Goal: Task Accomplishment & Management: Manage account settings

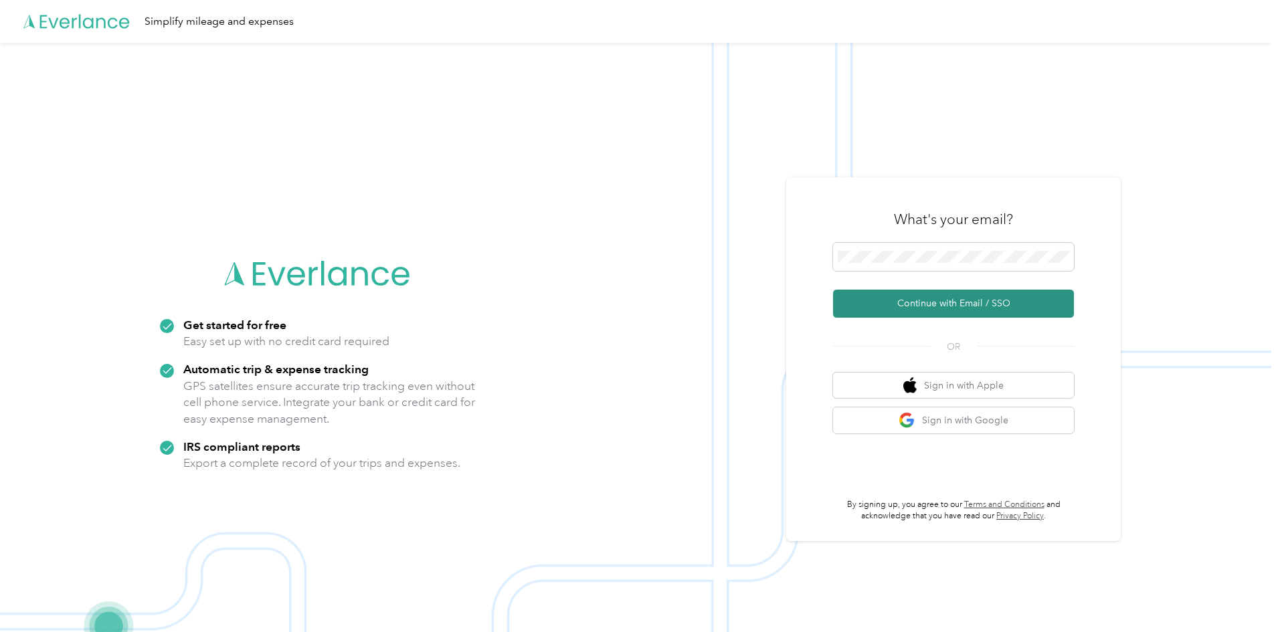
click at [970, 303] on button "Continue with Email / SSO" at bounding box center [953, 304] width 241 height 28
click at [942, 301] on button "Continue with Email / SSO" at bounding box center [953, 304] width 241 height 28
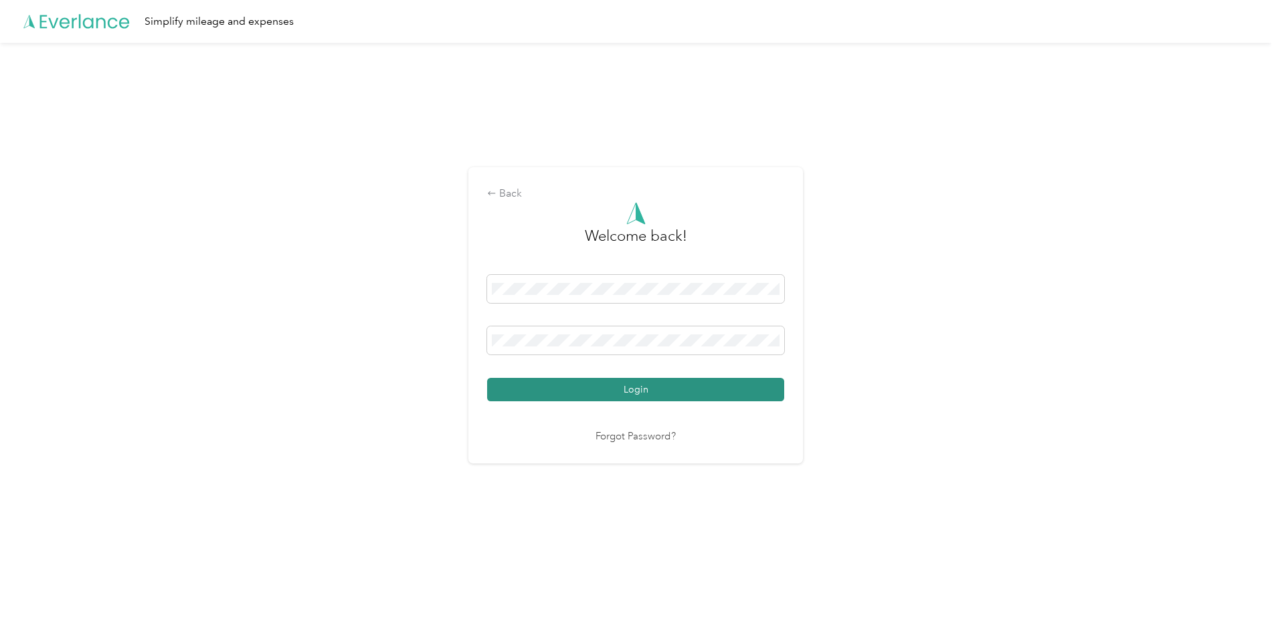
click at [628, 385] on button "Login" at bounding box center [635, 389] width 297 height 23
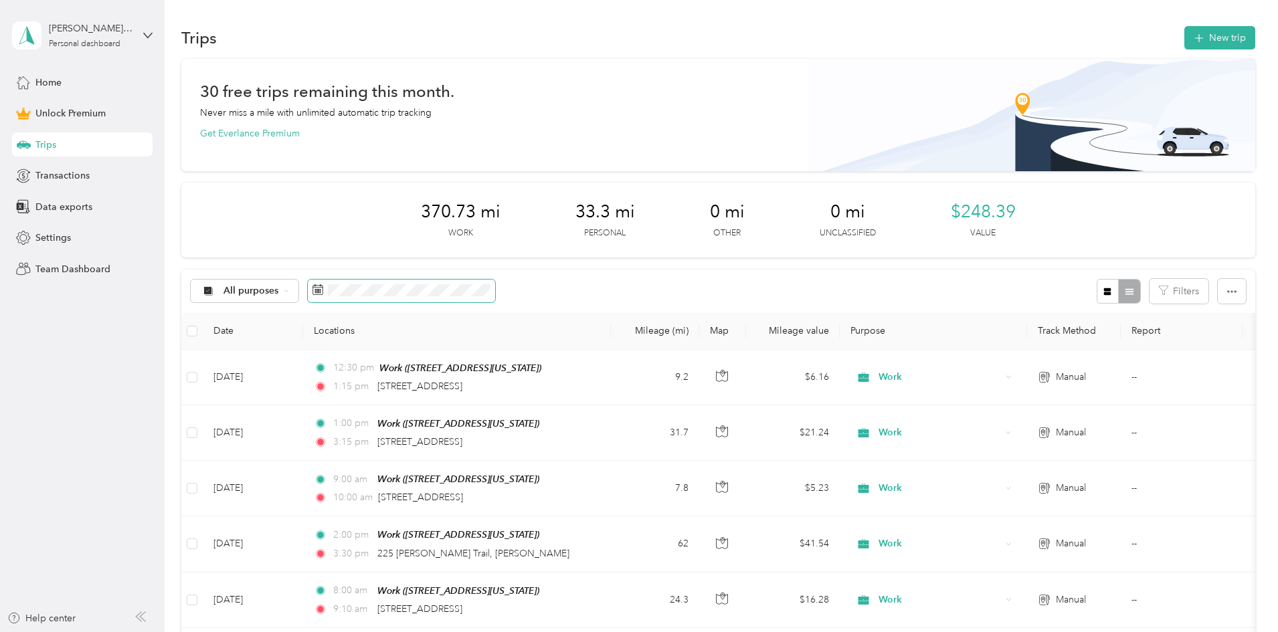
click at [323, 291] on icon at bounding box center [318, 289] width 11 height 11
click at [279, 288] on span "All purposes" at bounding box center [252, 290] width 56 height 9
click at [313, 361] on span "Work" at bounding box center [345, 358] width 65 height 14
click at [248, 289] on span "Work" at bounding box center [236, 290] width 24 height 9
click at [318, 319] on li "All purposes" at bounding box center [331, 315] width 102 height 23
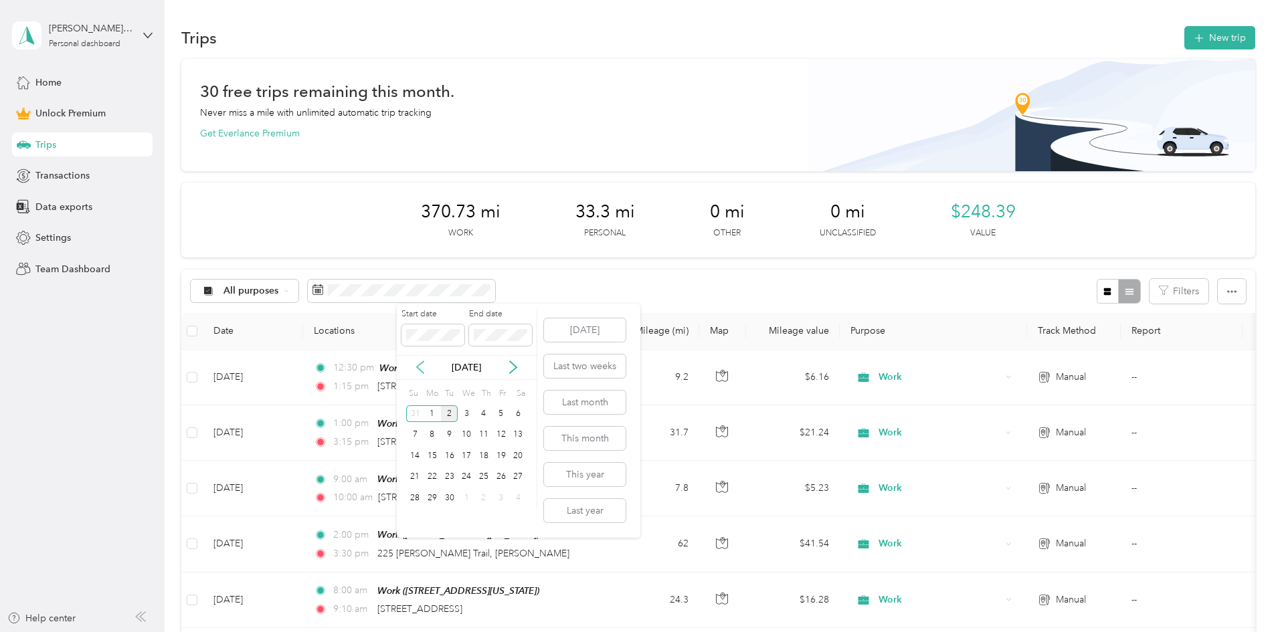
click at [420, 369] on icon at bounding box center [420, 367] width 13 height 13
click at [500, 417] on div "1" at bounding box center [501, 414] width 17 height 17
click at [418, 521] on div "31" at bounding box center [414, 519] width 17 height 17
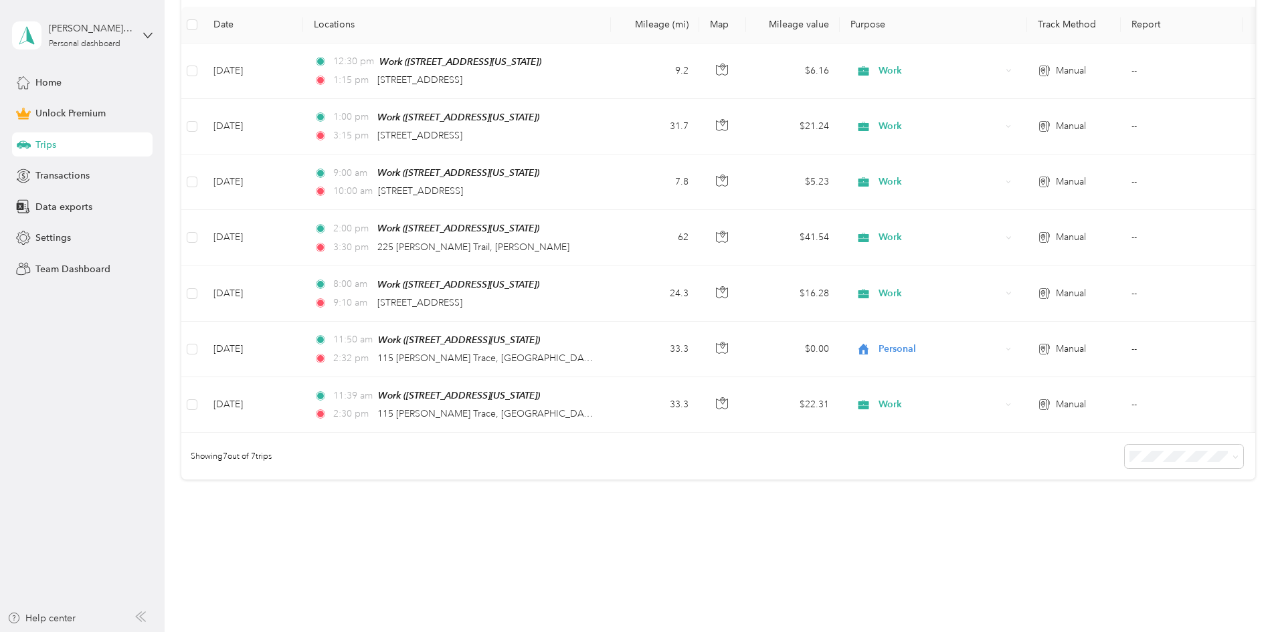
scroll to position [345, 0]
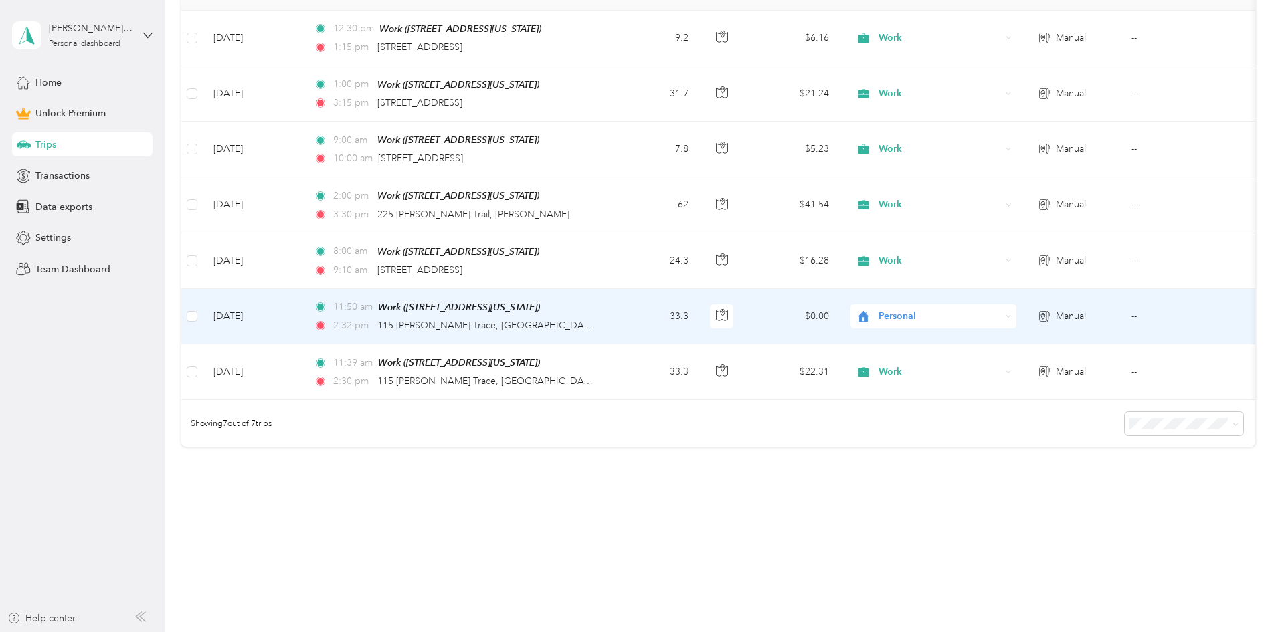
click at [984, 309] on span "Personal" at bounding box center [940, 316] width 122 height 15
click at [989, 329] on span "Work" at bounding box center [1035, 329] width 124 height 14
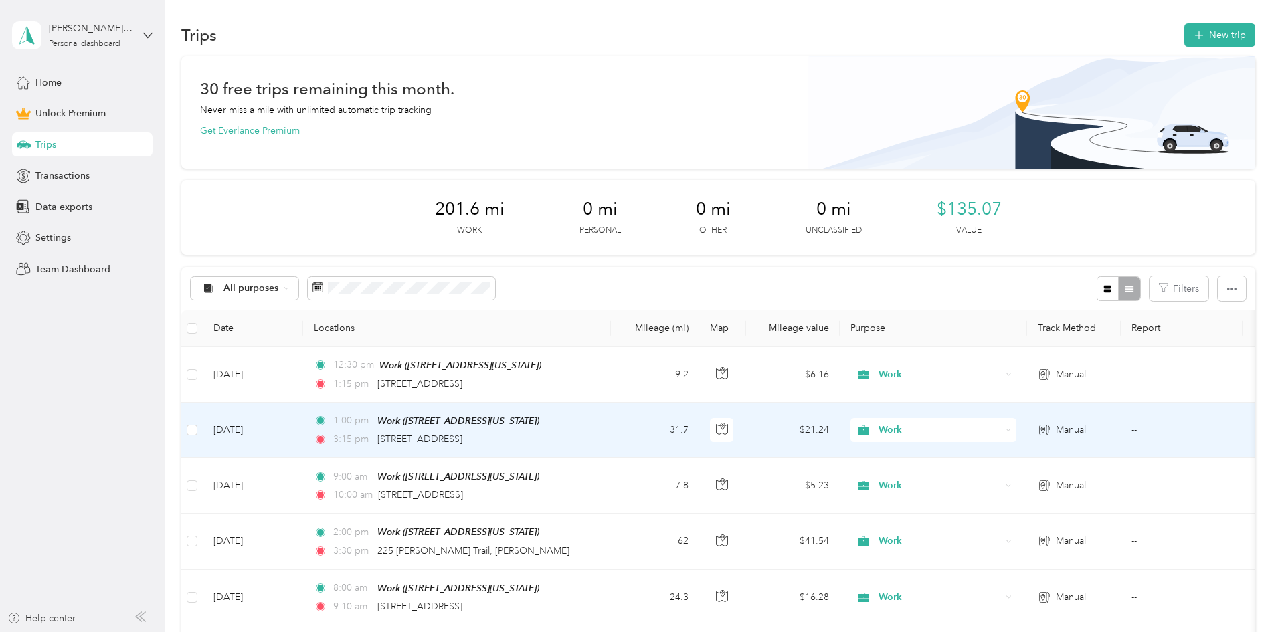
scroll to position [0, 0]
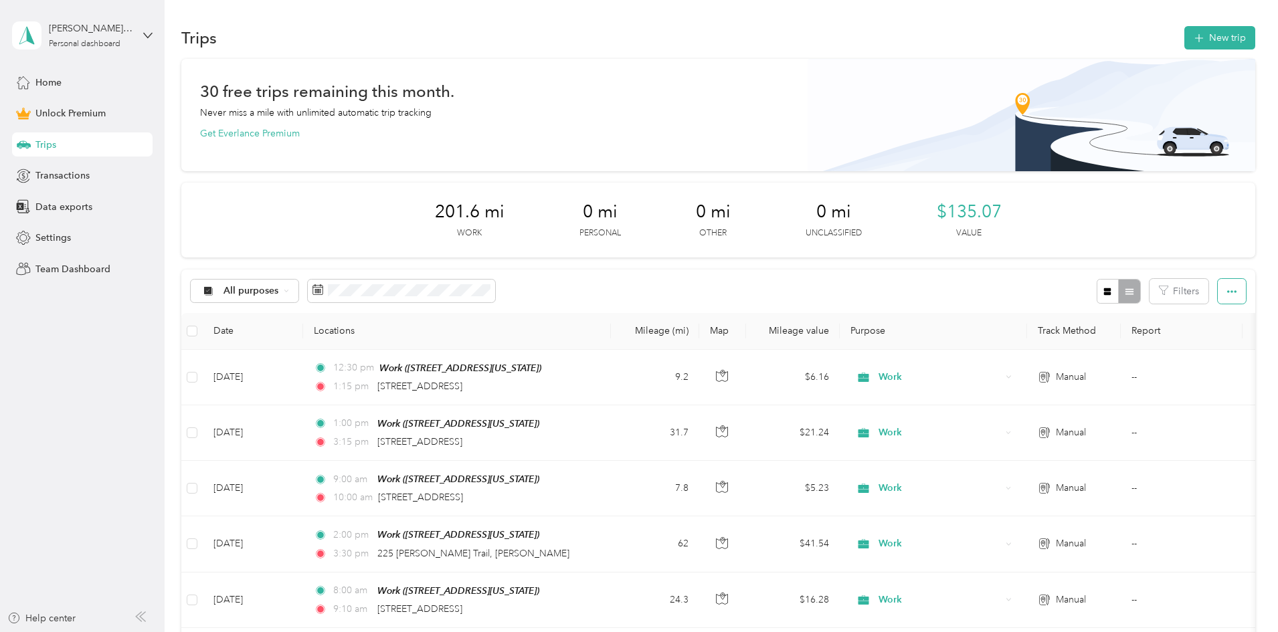
click at [1228, 295] on icon "button" at bounding box center [1232, 291] width 9 height 9
click at [1126, 343] on span "Export" at bounding box center [1120, 340] width 28 height 11
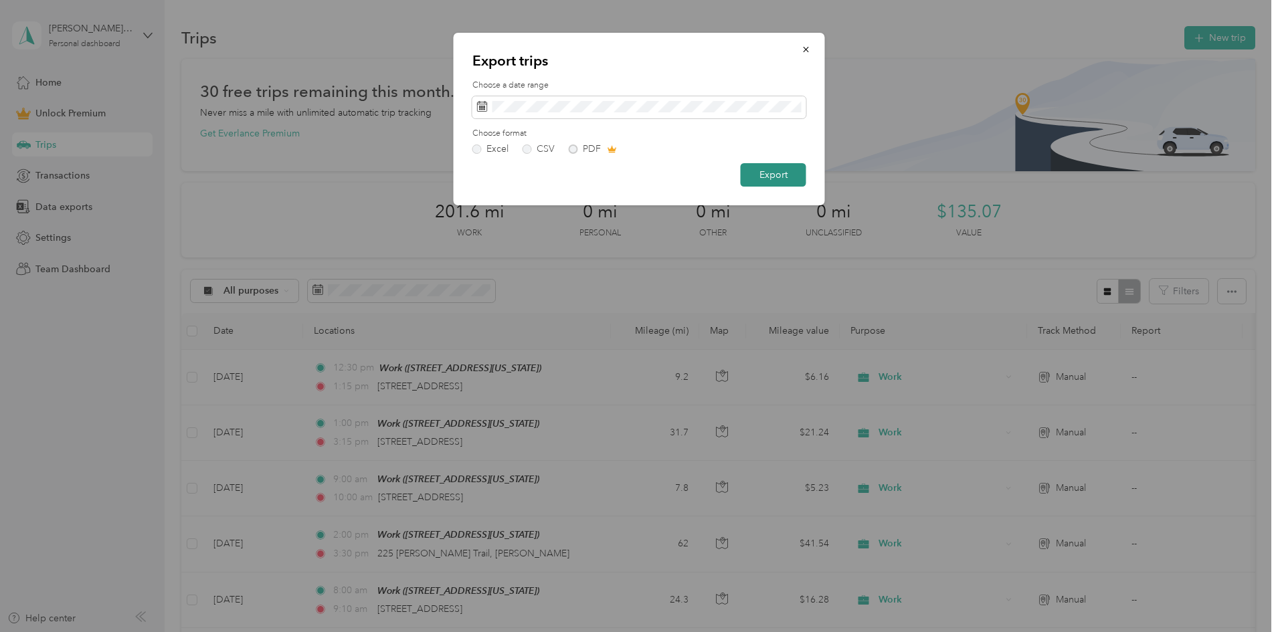
click at [769, 173] on button "Export" at bounding box center [774, 174] width 66 height 23
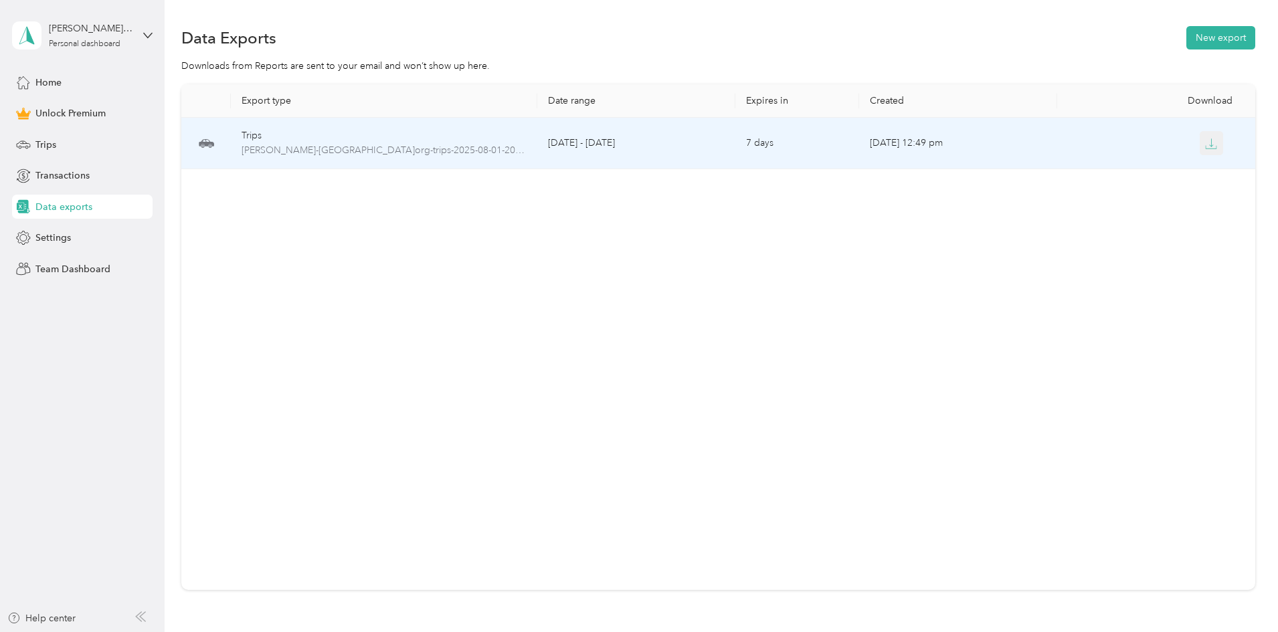
click at [1205, 141] on icon "button" at bounding box center [1211, 144] width 12 height 12
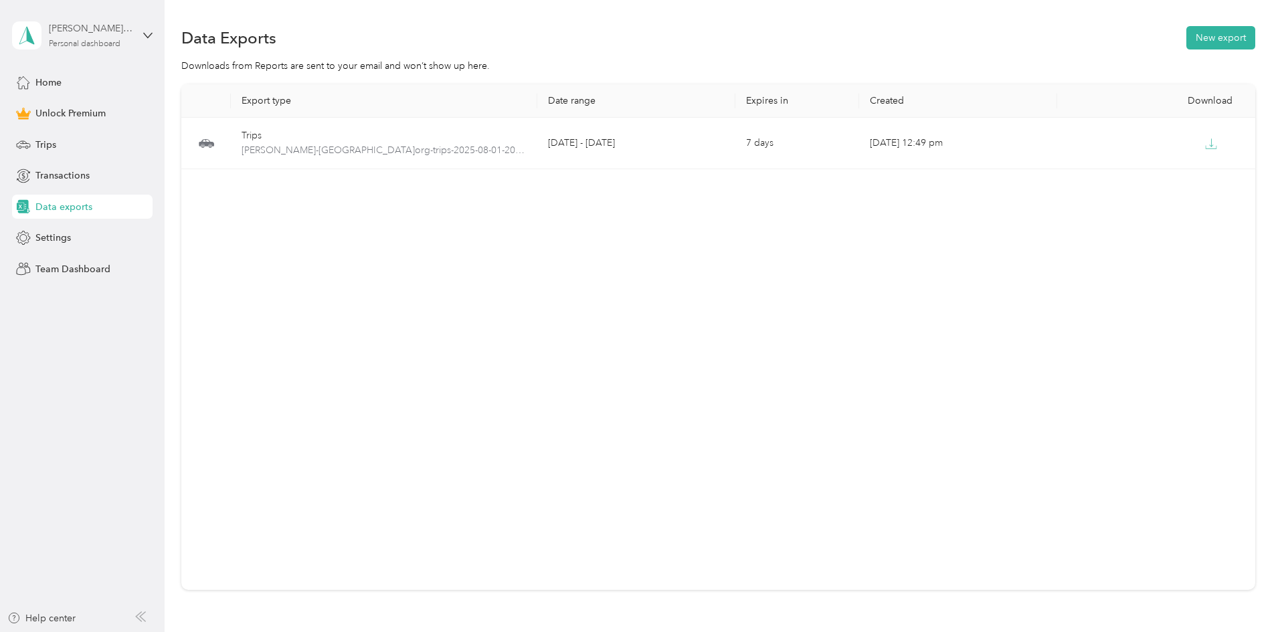
click at [84, 28] on div "[PERSON_NAME][EMAIL_ADDRESS][DOMAIN_NAME]" at bounding box center [91, 28] width 84 height 14
click at [225, 189] on div "Export type Date range Expires in Created Download Trips [PERSON_NAME]-bloomfos…" at bounding box center [718, 360] width 1074 height 553
click at [55, 82] on span "Home" at bounding box center [48, 83] width 26 height 14
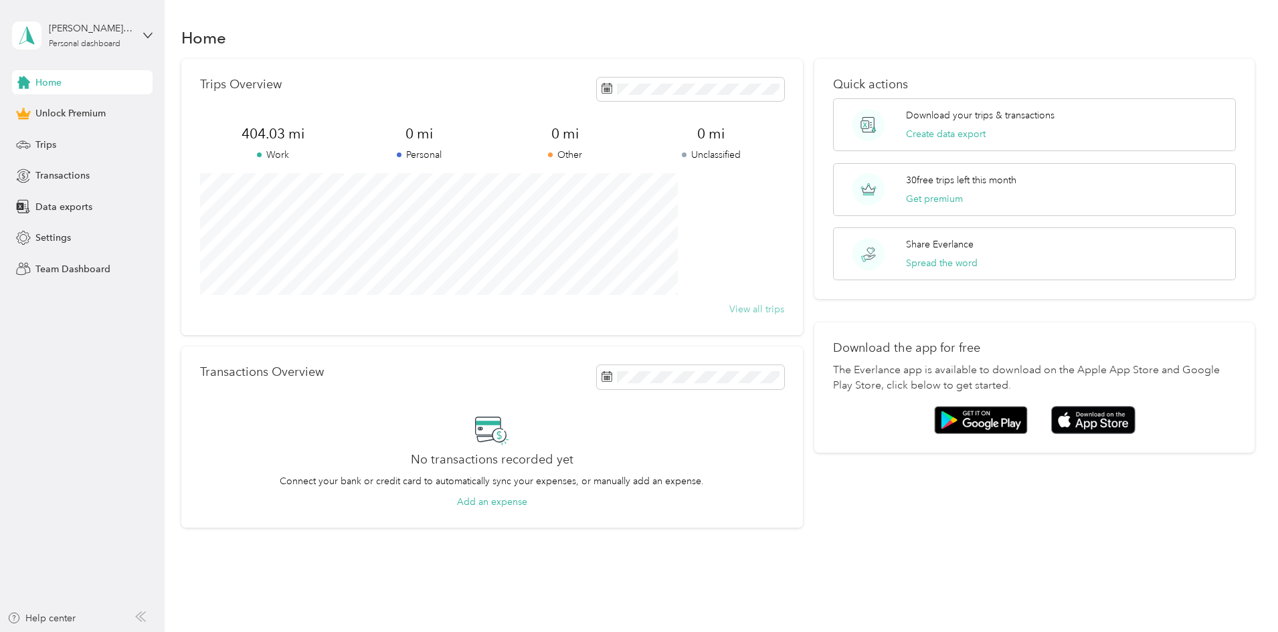
click at [737, 311] on button "View all trips" at bounding box center [757, 310] width 55 height 14
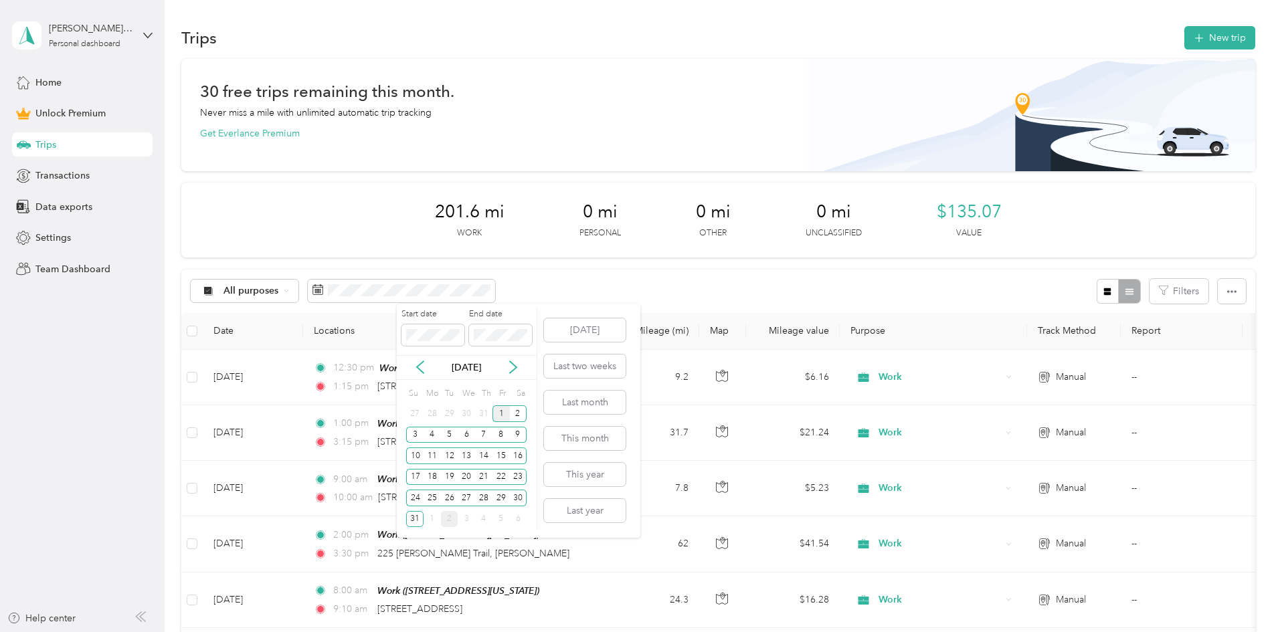
click at [498, 414] on div "1" at bounding box center [501, 414] width 17 height 17
click at [411, 516] on div "31" at bounding box center [414, 519] width 17 height 17
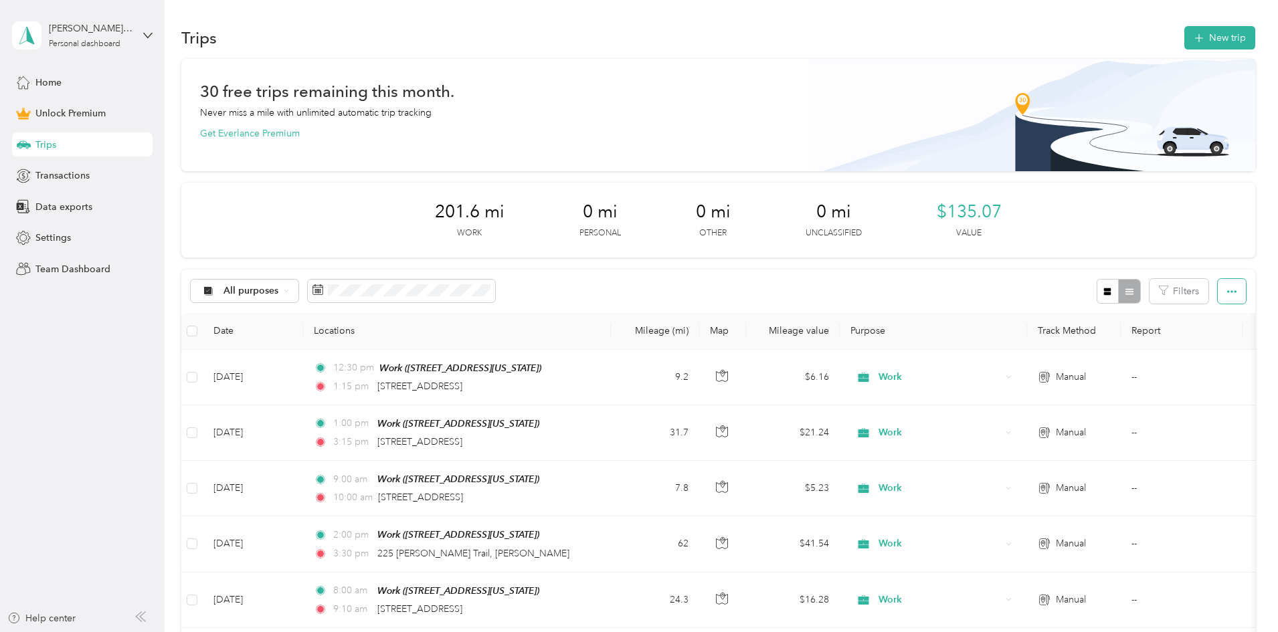
click at [1228, 292] on icon "button" at bounding box center [1232, 291] width 9 height 3
click at [1119, 339] on span "Export" at bounding box center [1120, 340] width 28 height 11
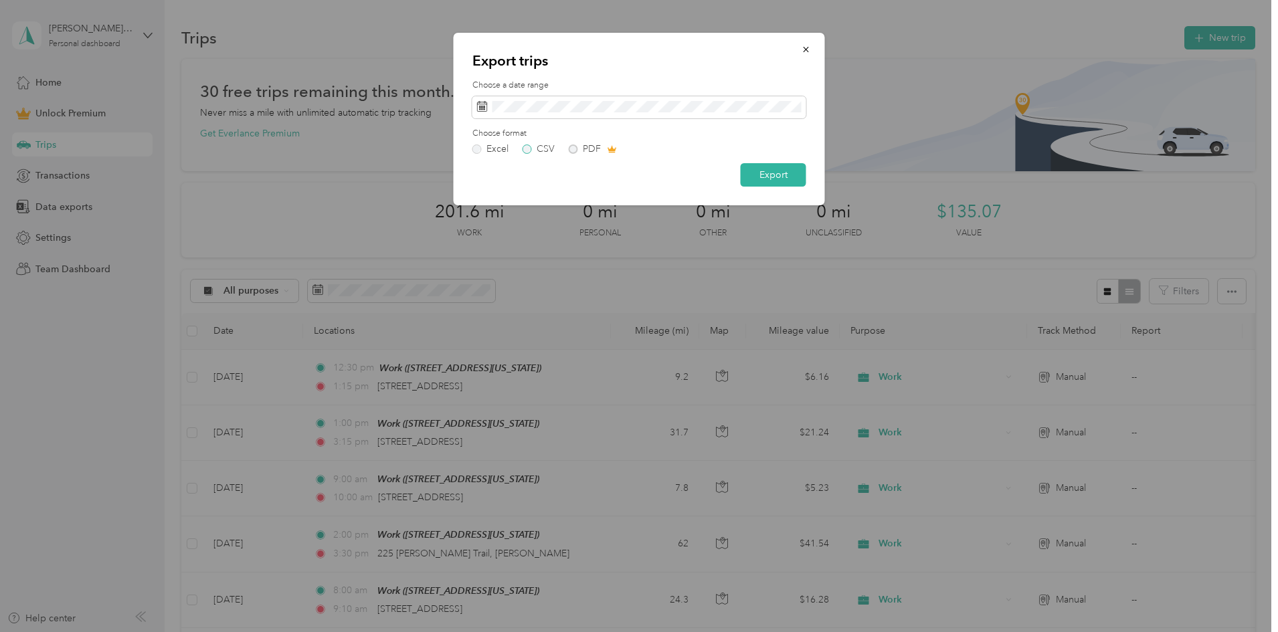
click at [527, 148] on label "CSV" at bounding box center [539, 149] width 32 height 9
click at [778, 175] on button "Export" at bounding box center [774, 174] width 66 height 23
